Goal: Task Accomplishment & Management: Use online tool/utility

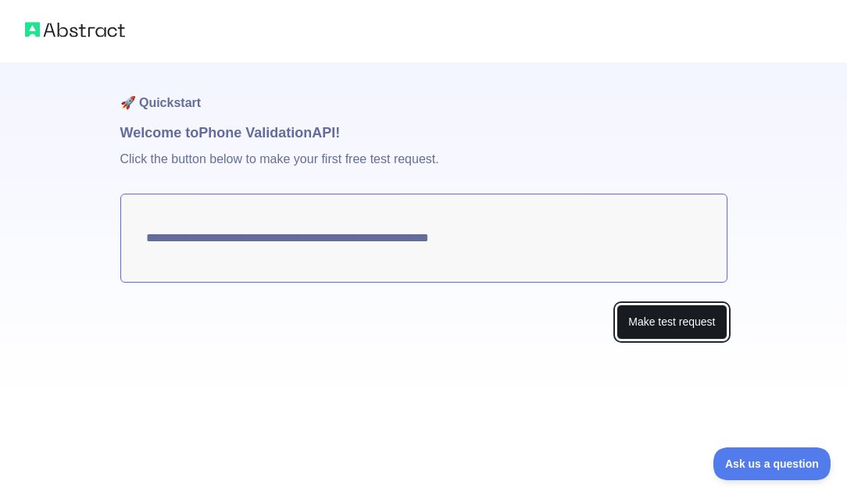
click at [661, 322] on button "Make test request" at bounding box center [671, 322] width 110 height 35
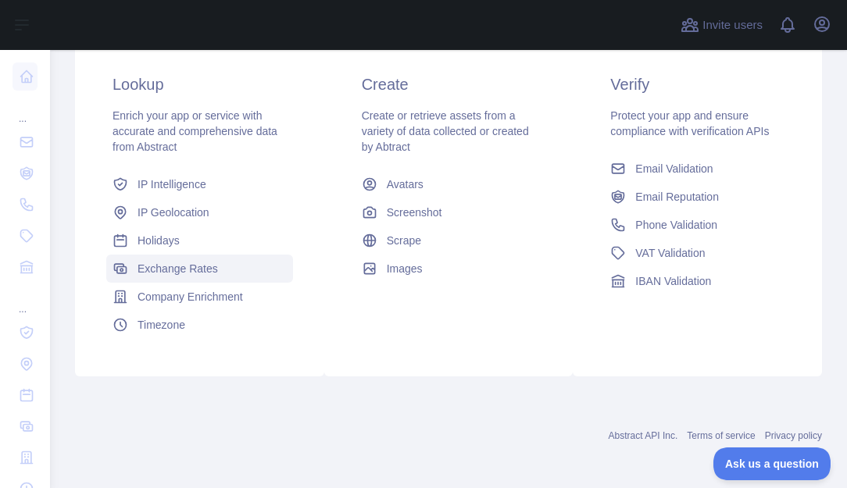
scroll to position [290, 0]
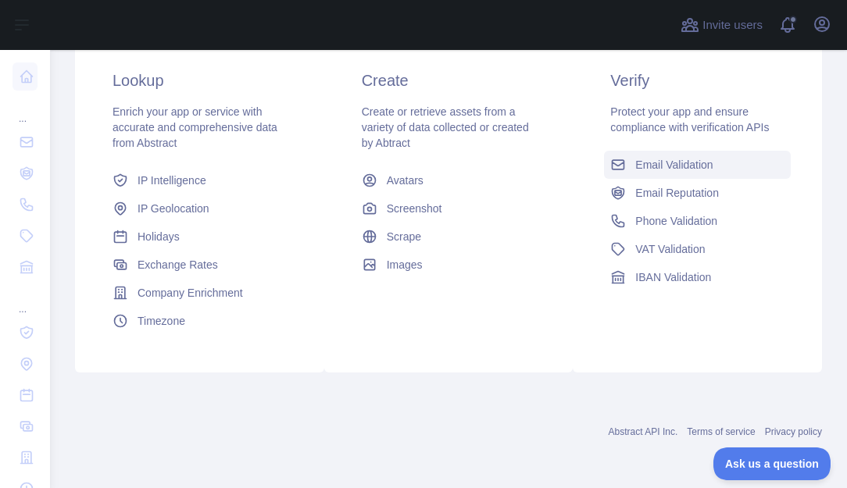
click at [654, 165] on span "Email Validation" at bounding box center [673, 165] width 77 height 16
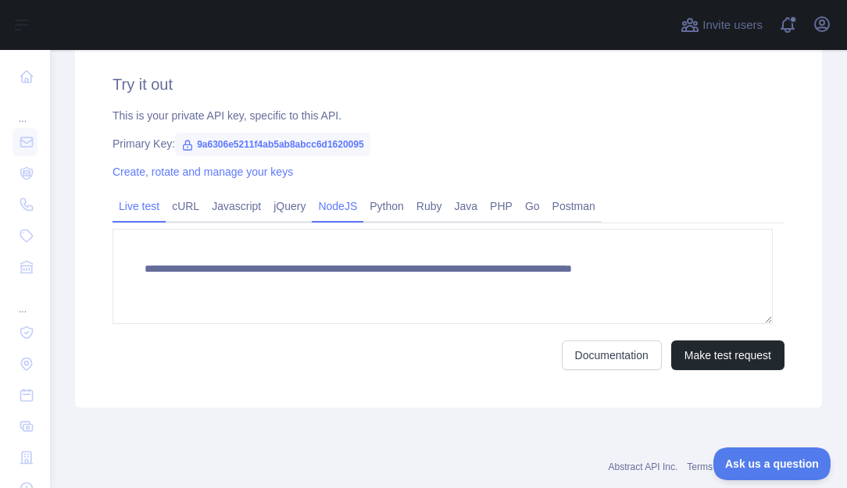
scroll to position [290, 0]
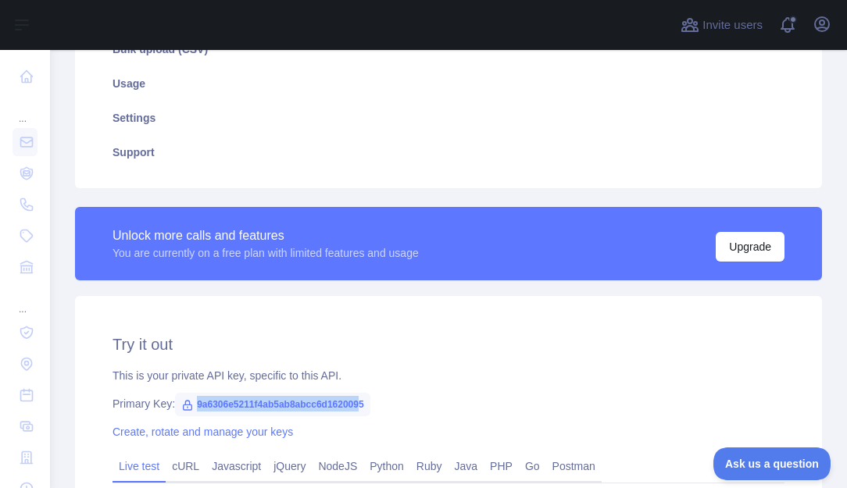
drag, startPoint x: 359, startPoint y: 403, endPoint x: 194, endPoint y: 402, distance: 165.6
click at [194, 402] on span "9a6306e5211f4ab5ab8abcc6d1620095" at bounding box center [272, 404] width 195 height 23
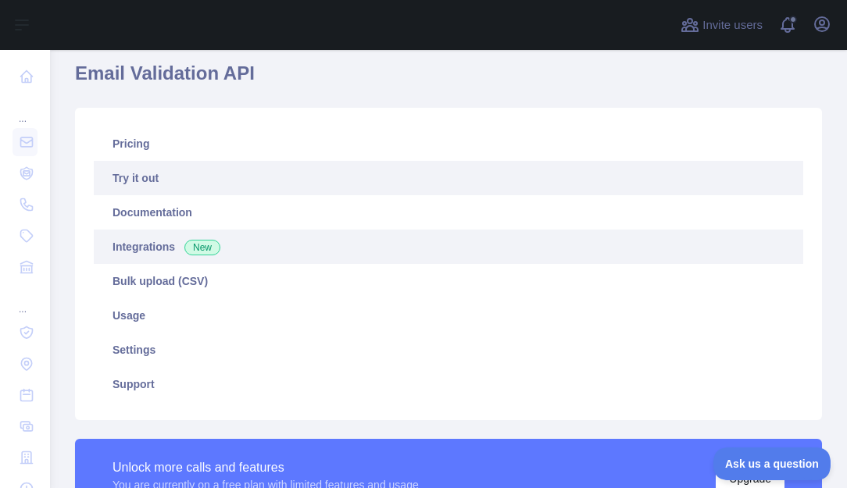
scroll to position [0, 0]
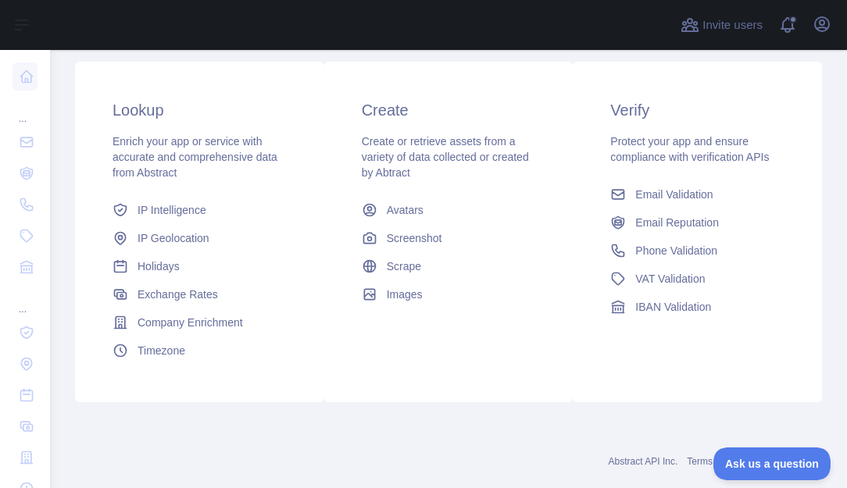
scroll to position [290, 0]
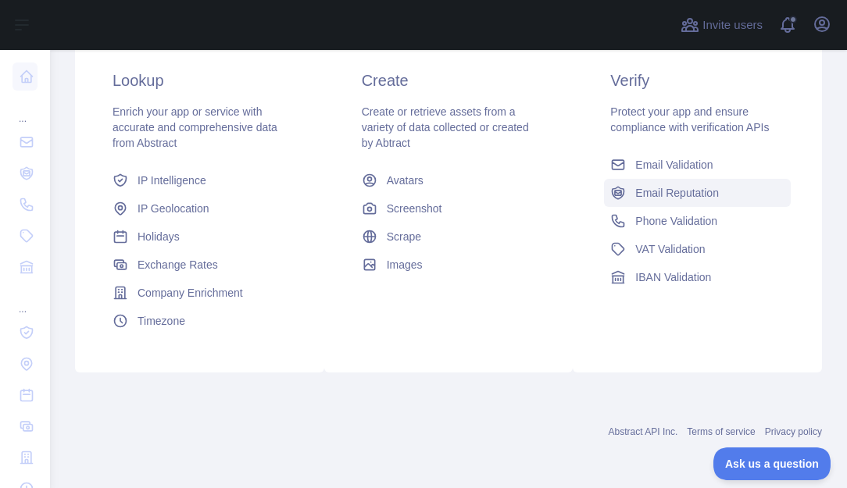
click at [656, 191] on span "Email Reputation" at bounding box center [677, 193] width 84 height 16
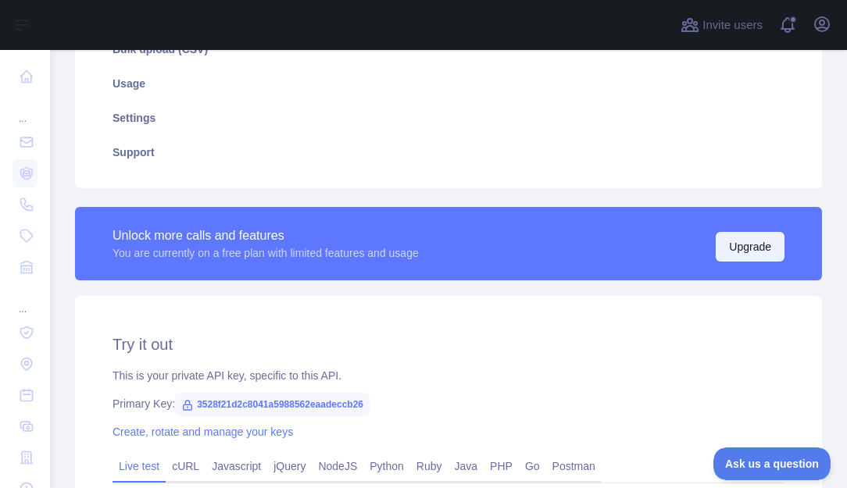
click at [730, 243] on button "Upgrade" at bounding box center [750, 247] width 69 height 30
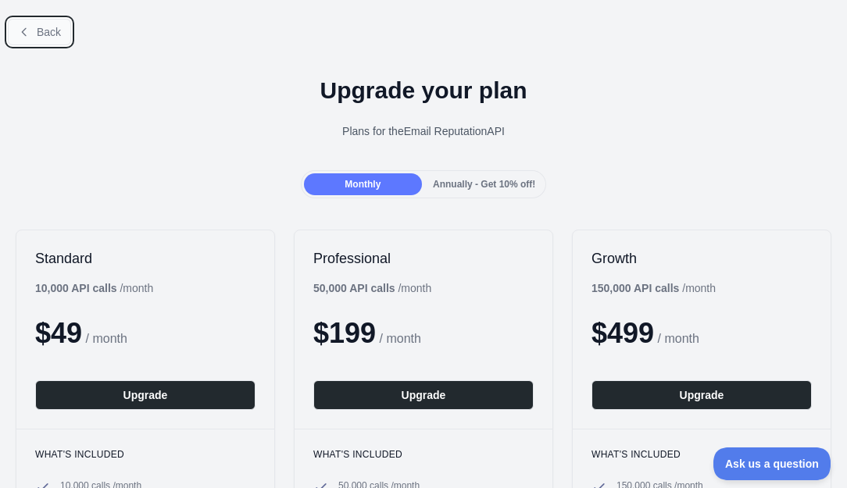
click at [27, 36] on icon at bounding box center [24, 32] width 13 height 13
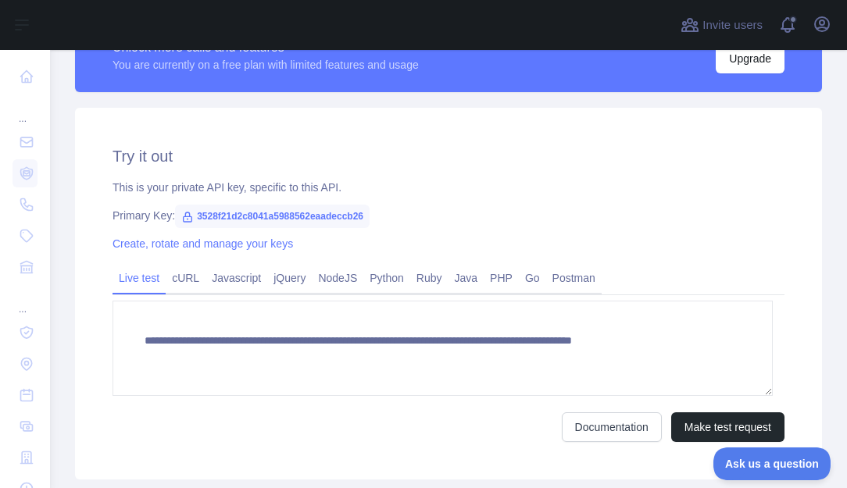
scroll to position [521, 0]
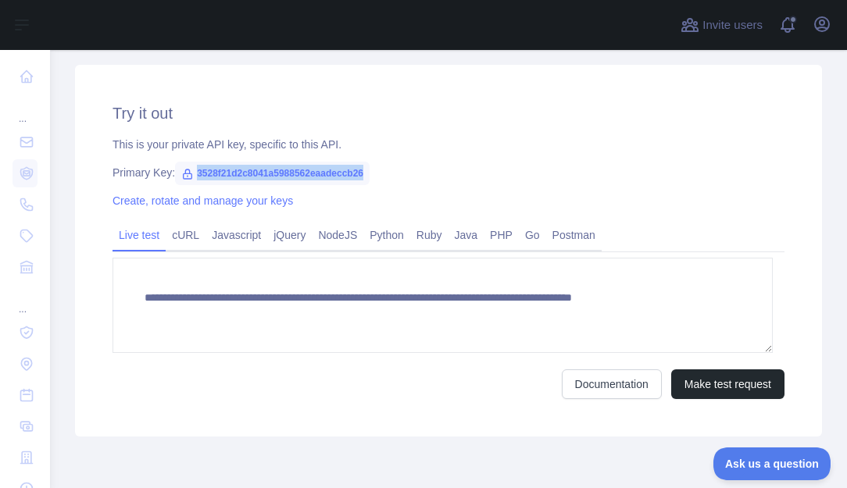
drag, startPoint x: 366, startPoint y: 173, endPoint x: 188, endPoint y: 176, distance: 177.4
click at [188, 176] on div "Primary Key: 3528f21d2c8041a5988562eaadeccb26" at bounding box center [449, 173] width 672 height 16
copy span "3528f21d2c8041a5988562eaadeccb26"
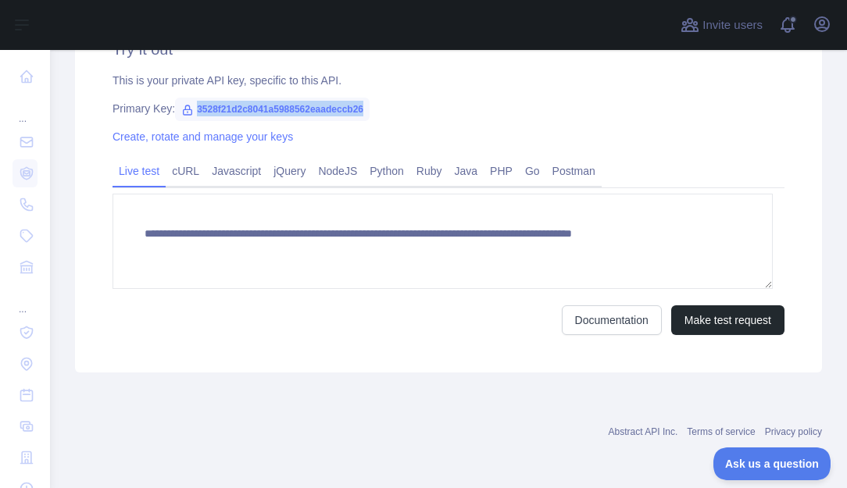
scroll to position [0, 0]
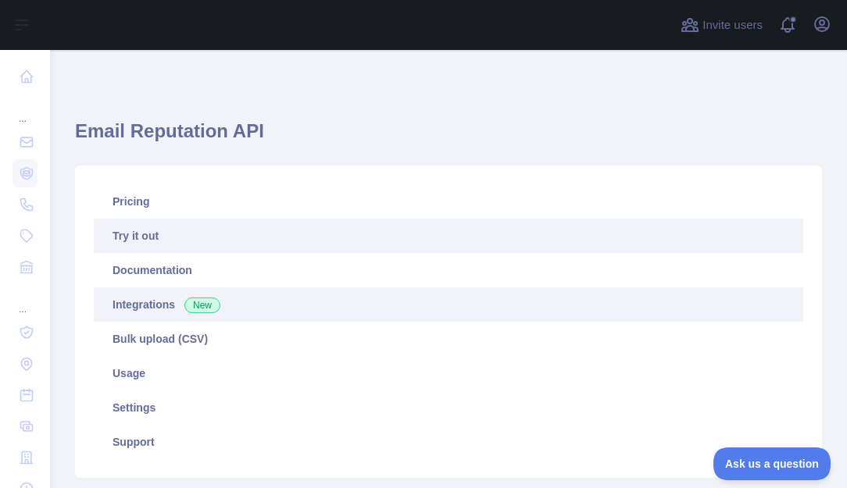
scroll to position [521, 0]
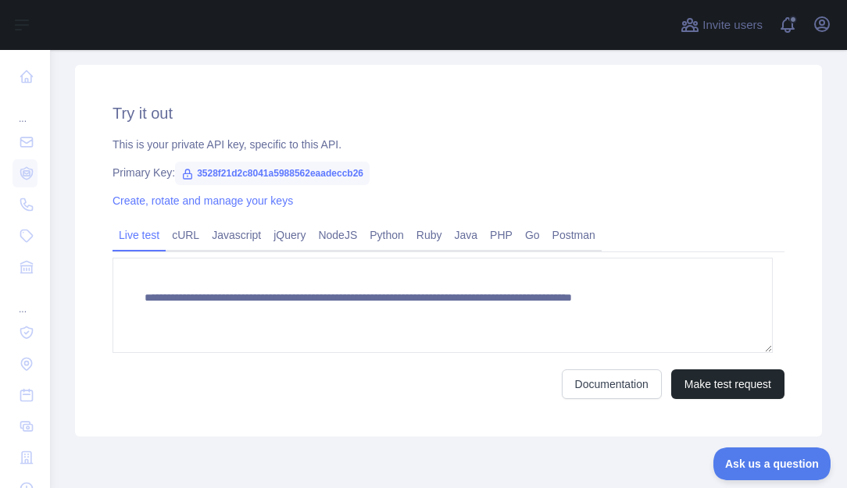
scroll to position [290, 0]
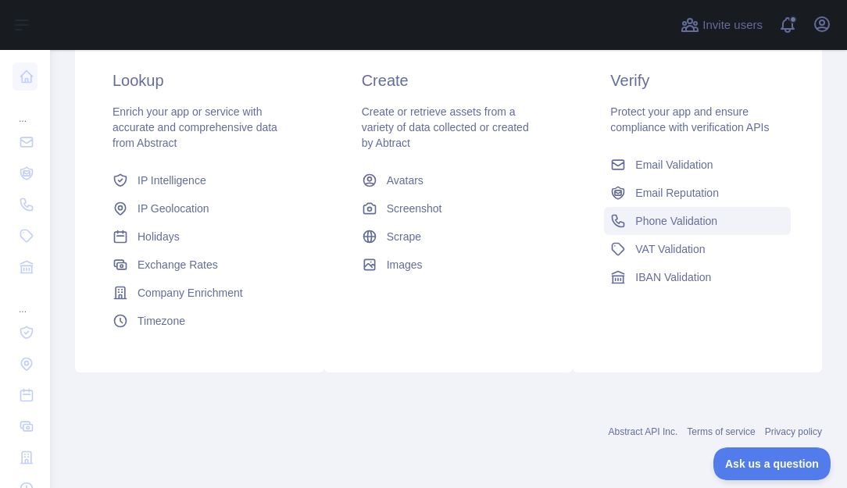
click at [648, 221] on span "Phone Validation" at bounding box center [676, 221] width 82 height 16
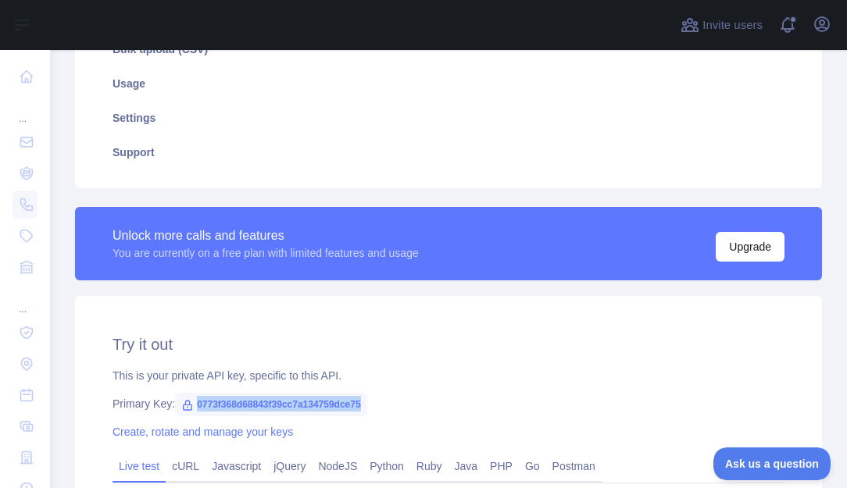
drag, startPoint x: 360, startPoint y: 405, endPoint x: 211, endPoint y: 394, distance: 149.6
click at [193, 391] on div "**********" at bounding box center [448, 482] width 747 height 372
copy span "0773f368d68843f39cc7a134759dce75"
